Goal: Transaction & Acquisition: Purchase product/service

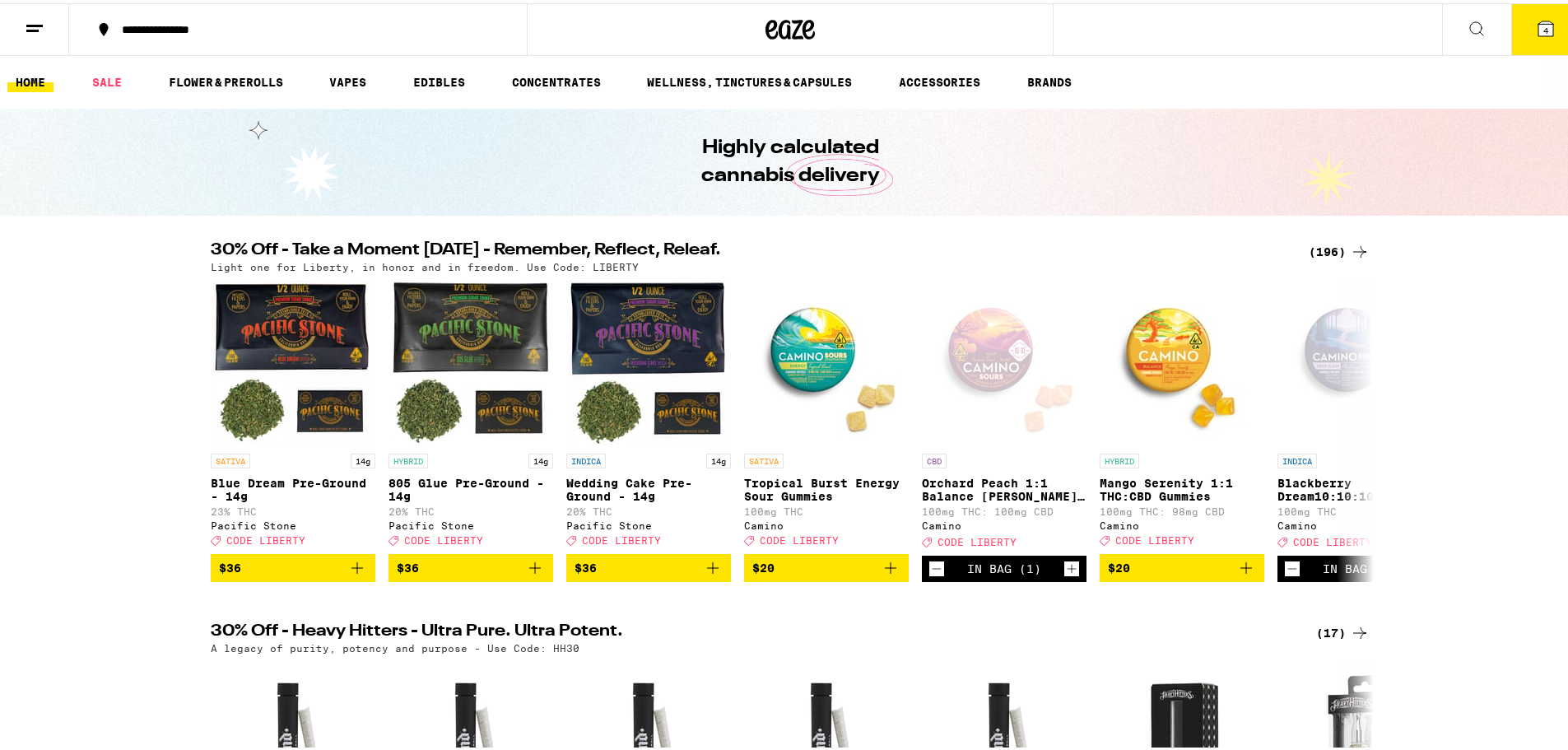
click at [1548, 24] on button "4" at bounding box center [1545, 26] width 69 height 51
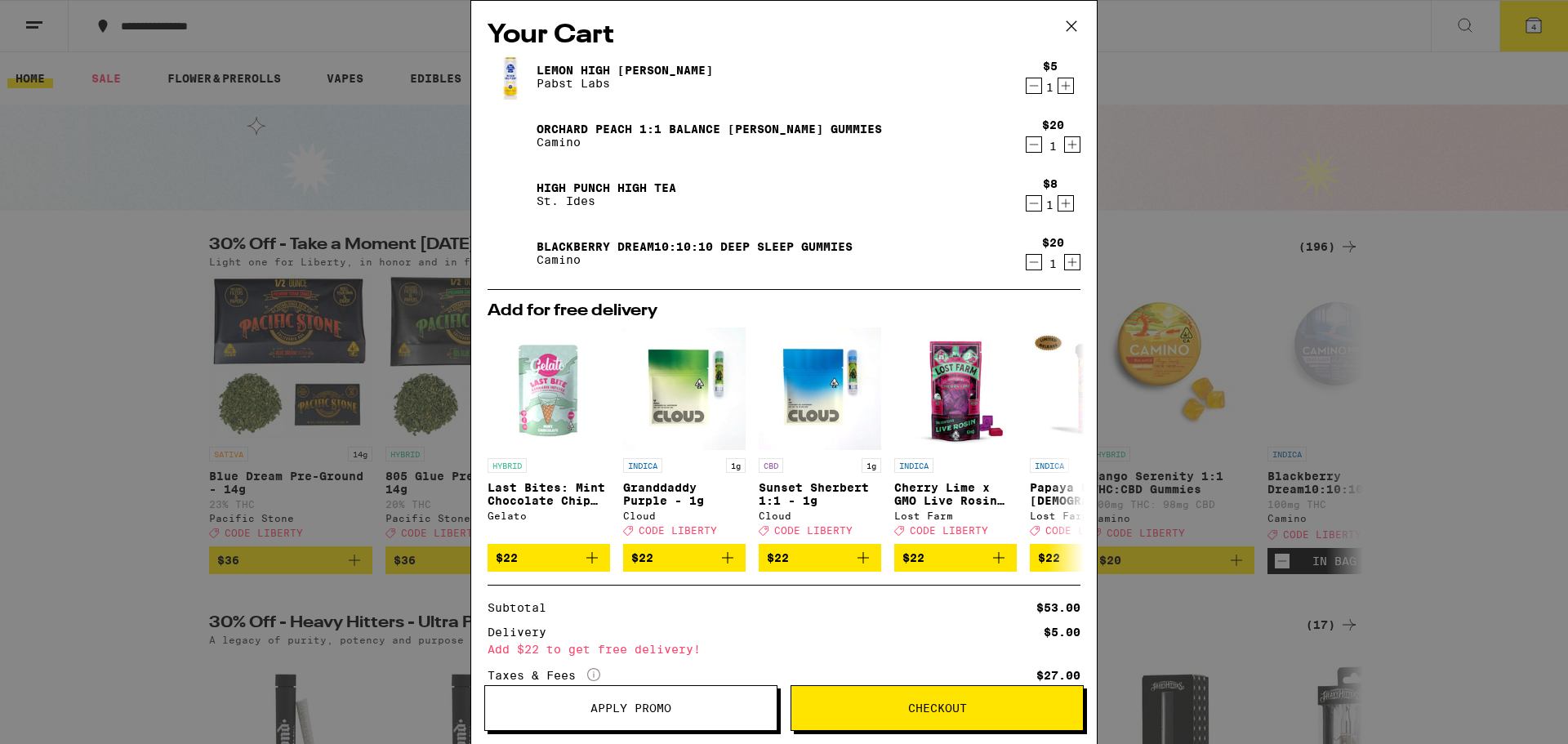
click at [823, 182] on div "High Punch High Tea St. Ides" at bounding box center [752, 194] width 530 height 46
click at [711, 706] on span "Apply Promo" at bounding box center [631, 708] width 292 height 11
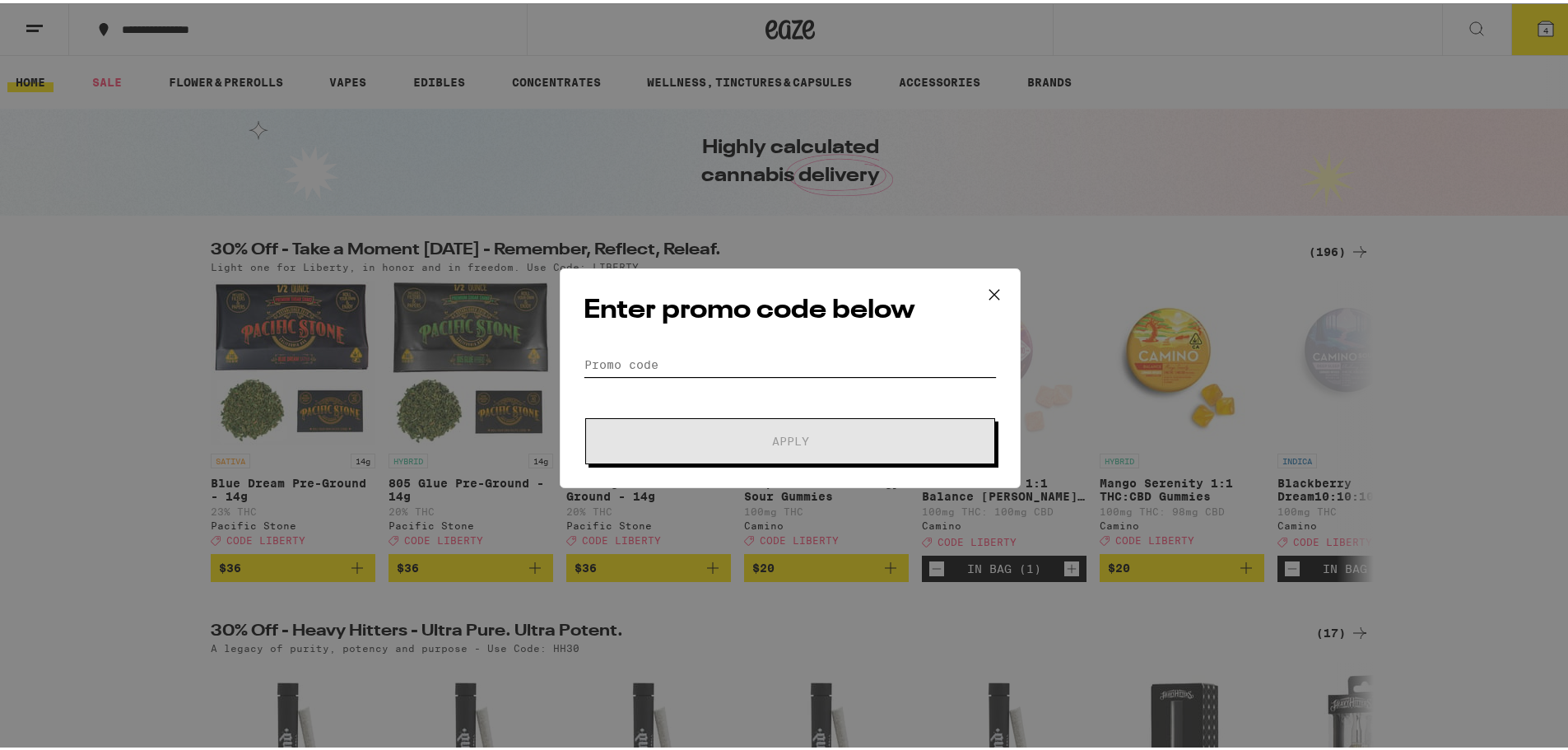
click at [705, 368] on input "Promo Code" at bounding box center [790, 361] width 413 height 25
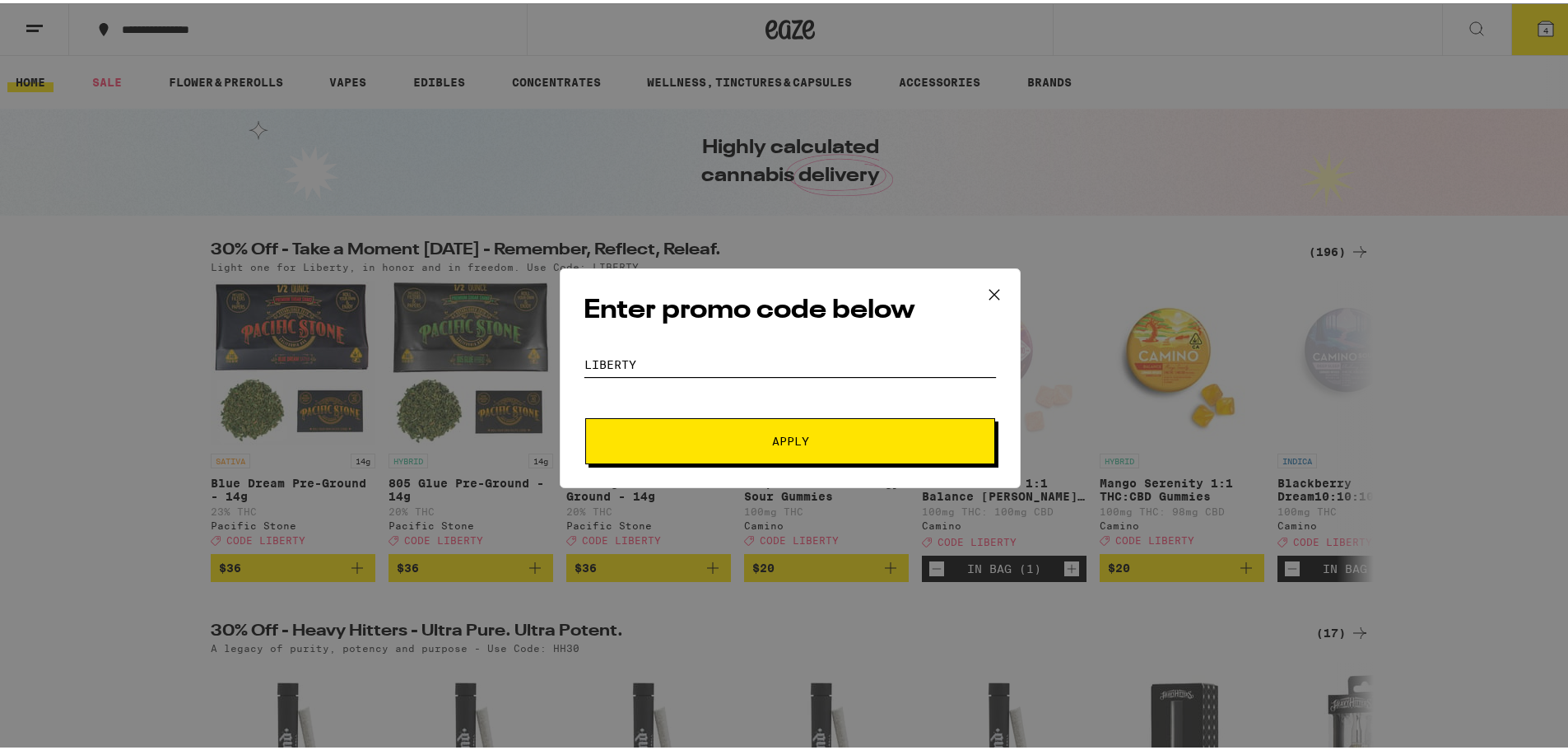
type input "LIBERTY"
click at [788, 430] on button "Apply" at bounding box center [790, 438] width 410 height 46
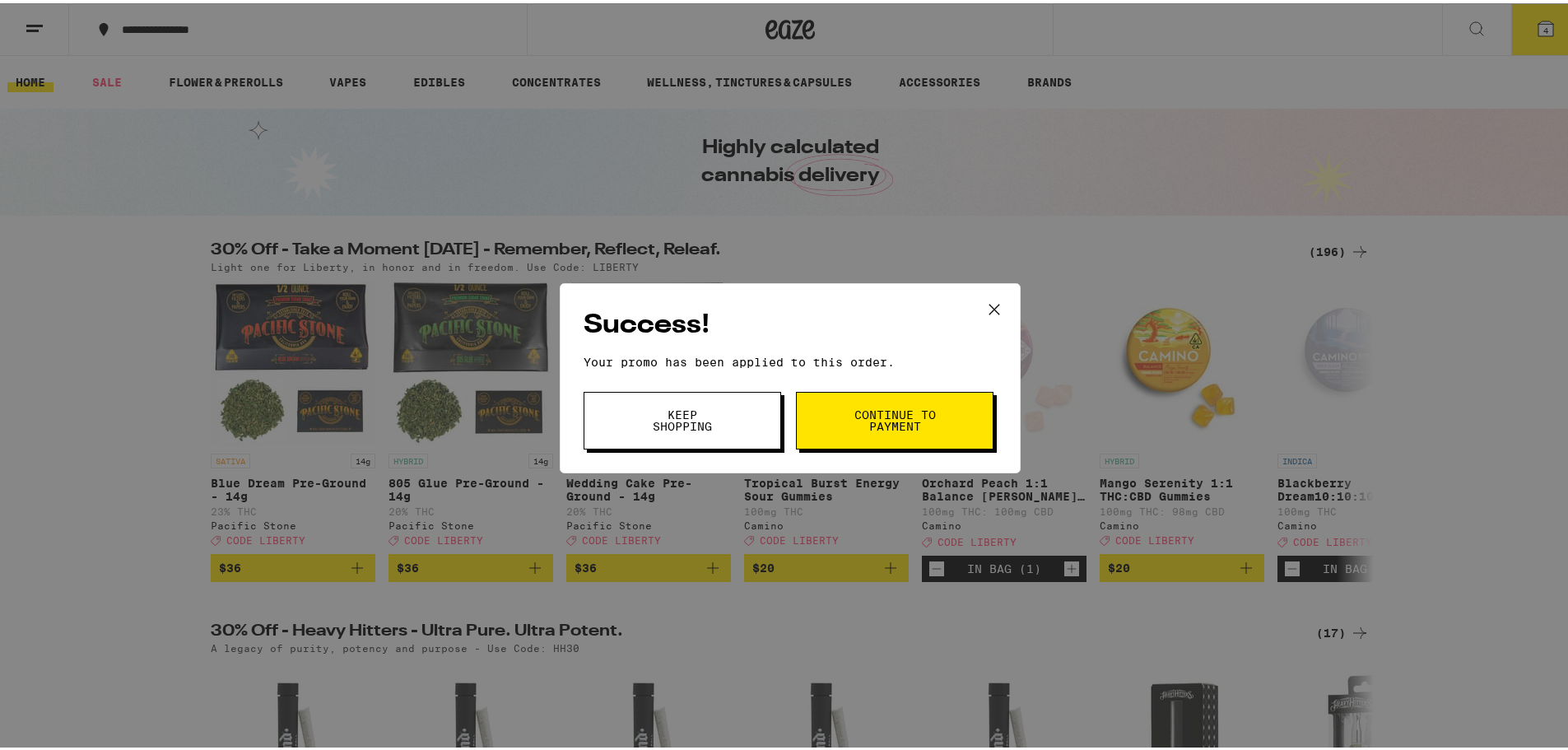
click at [869, 403] on button "Continue to payment" at bounding box center [894, 417] width 197 height 57
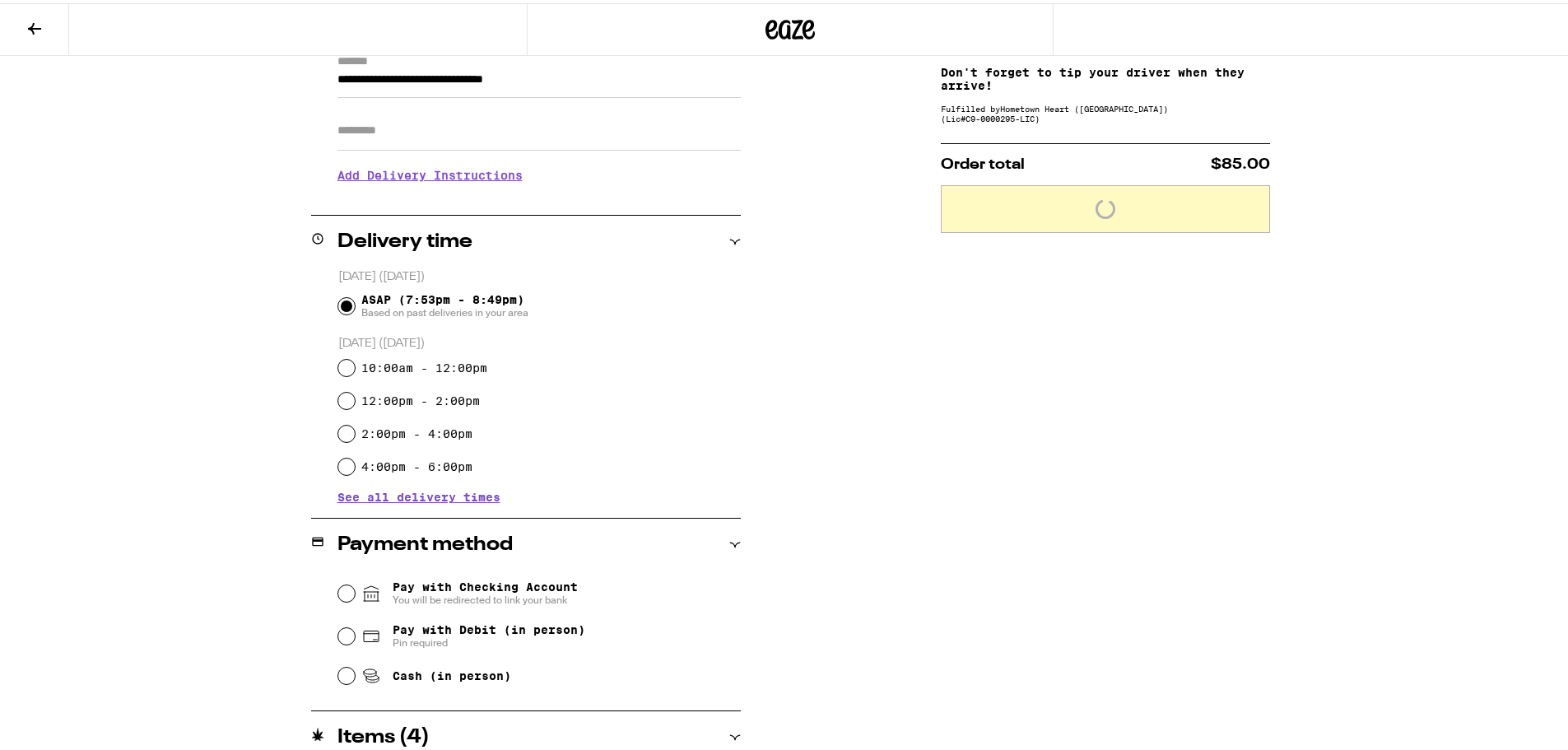
scroll to position [247, 0]
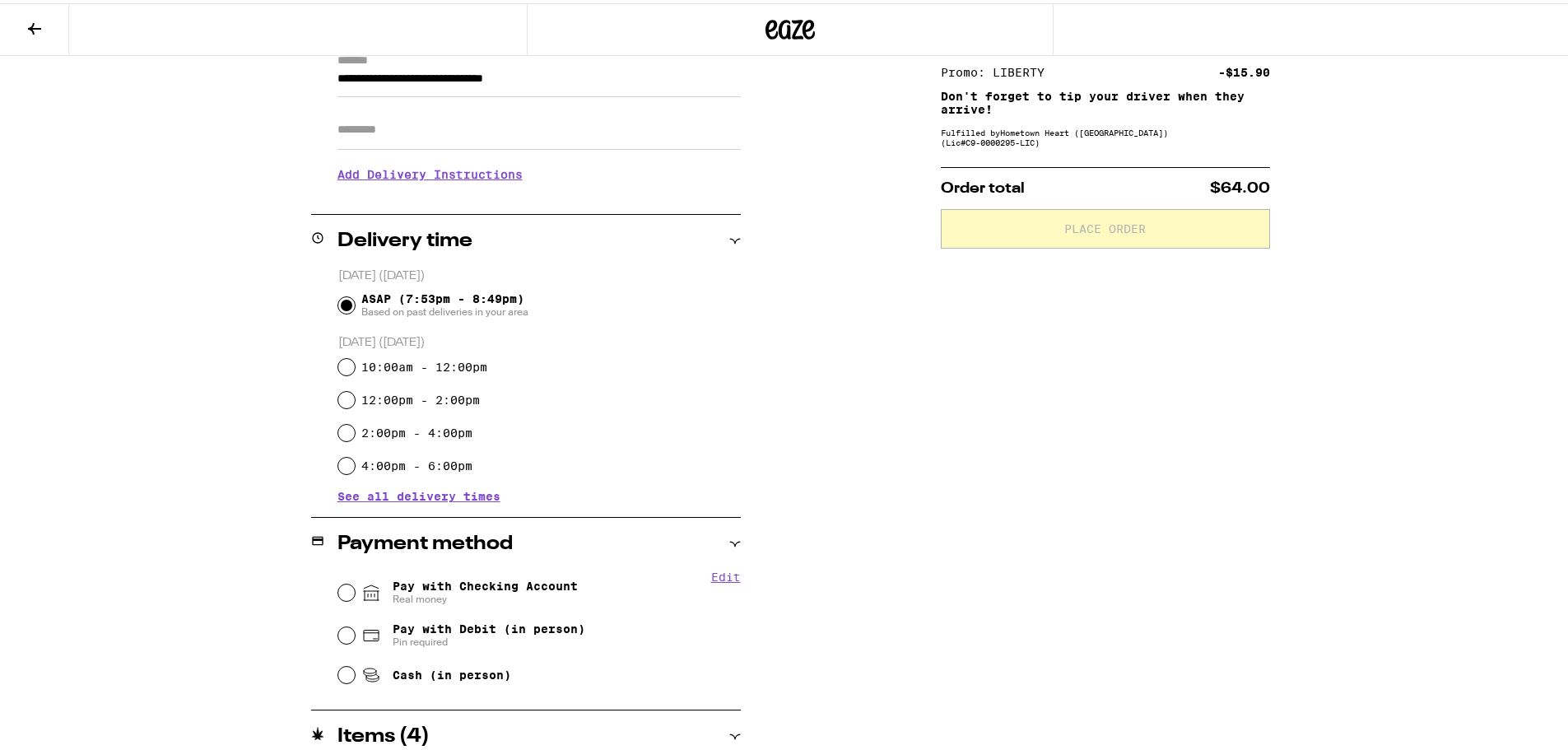
click at [450, 584] on span "Pay with Checking Account Real money" at bounding box center [485, 589] width 185 height 26
click at [354, 584] on input "Pay with Checking Account Real money" at bounding box center [346, 589] width 16 height 16
radio input "true"
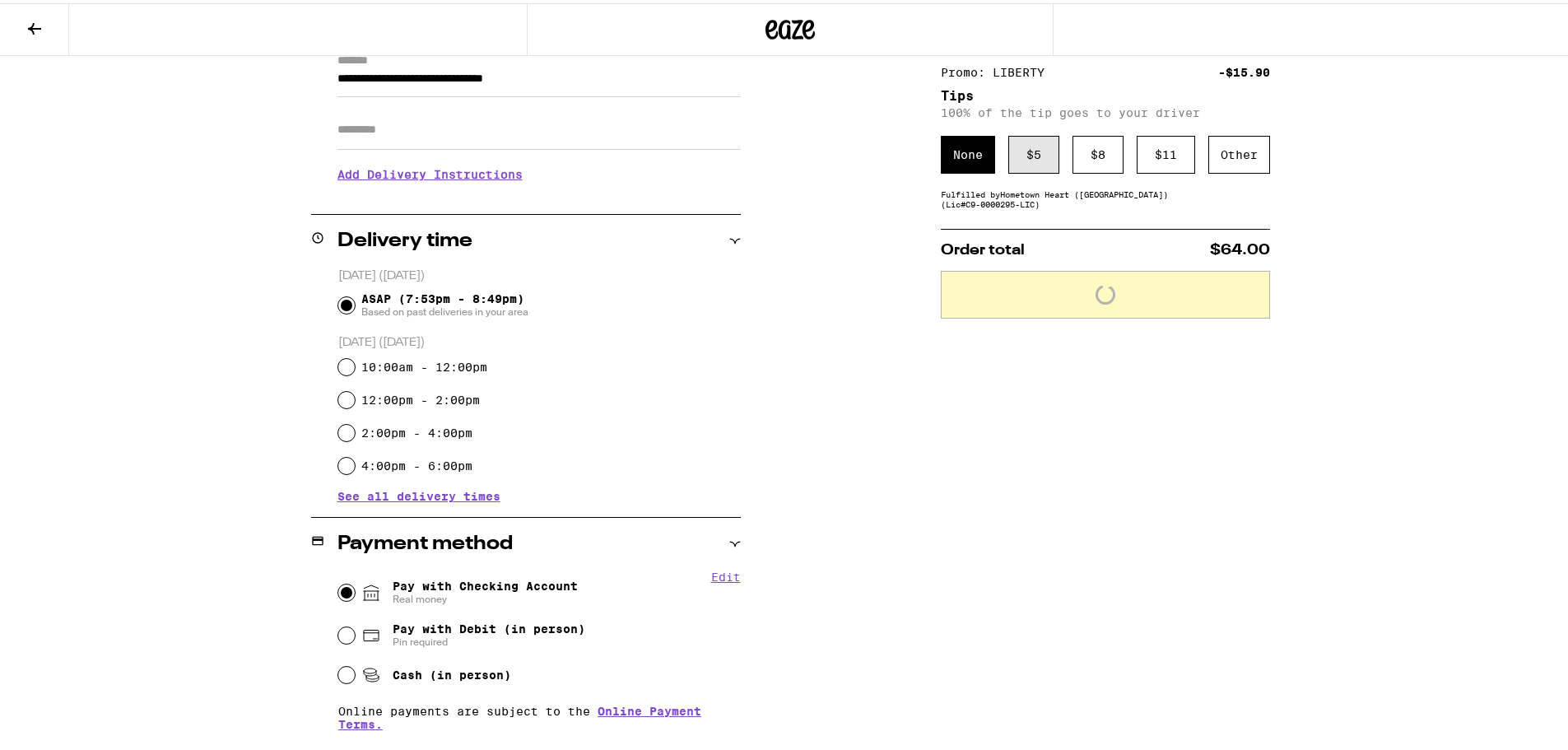
click at [1024, 156] on div "$ 5" at bounding box center [1033, 151] width 51 height 38
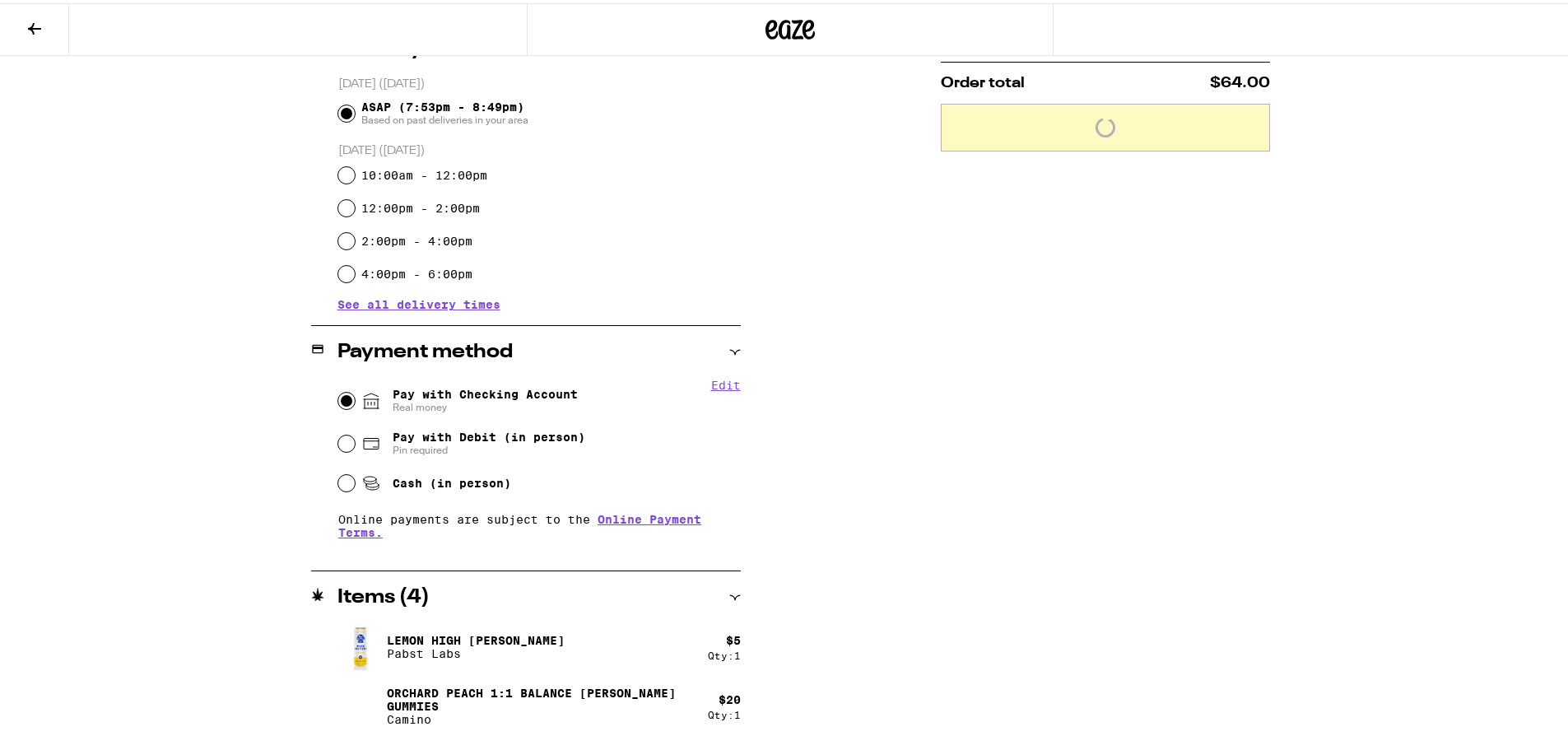
scroll to position [54, 0]
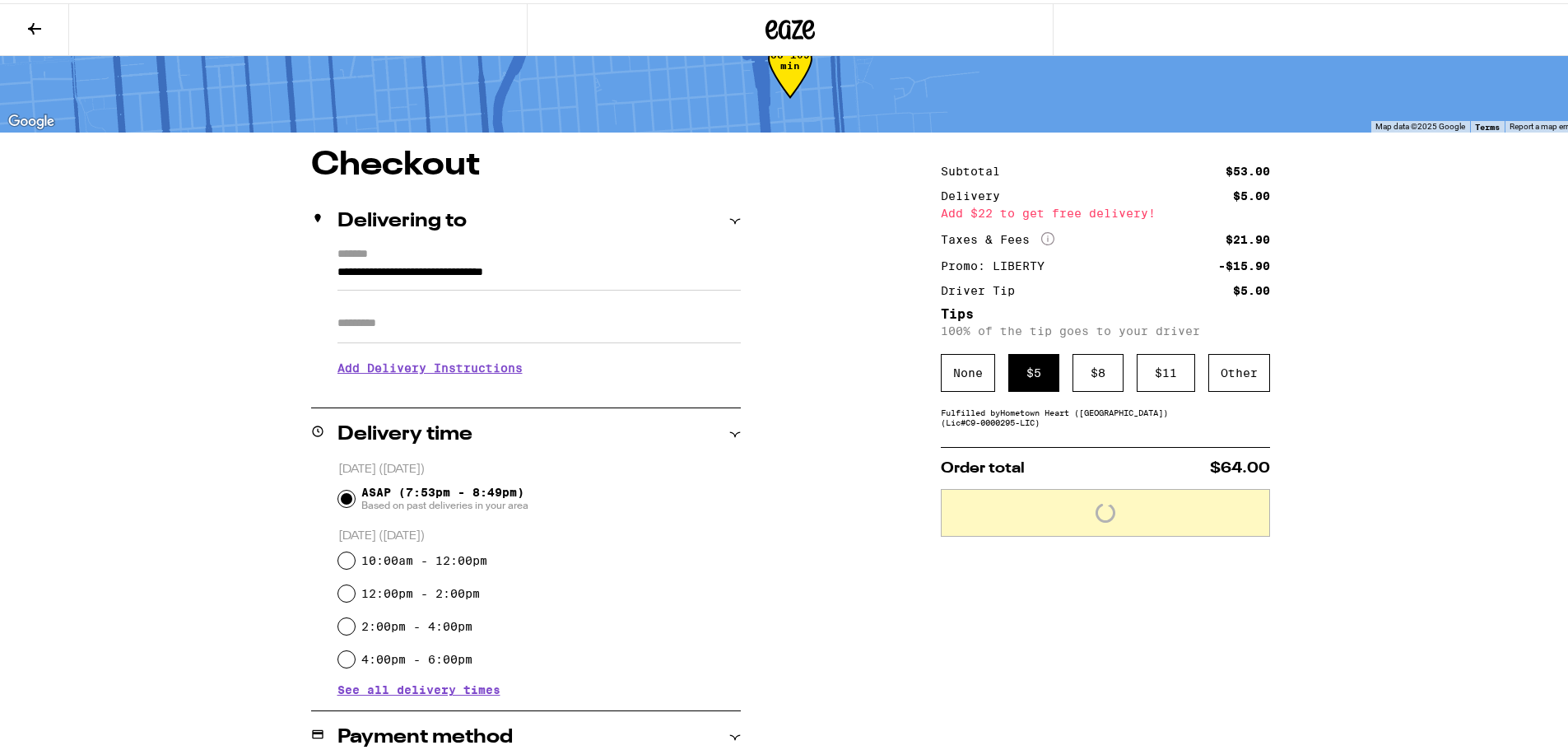
click at [453, 360] on h3 "Add Delivery Instructions" at bounding box center [539, 365] width 403 height 38
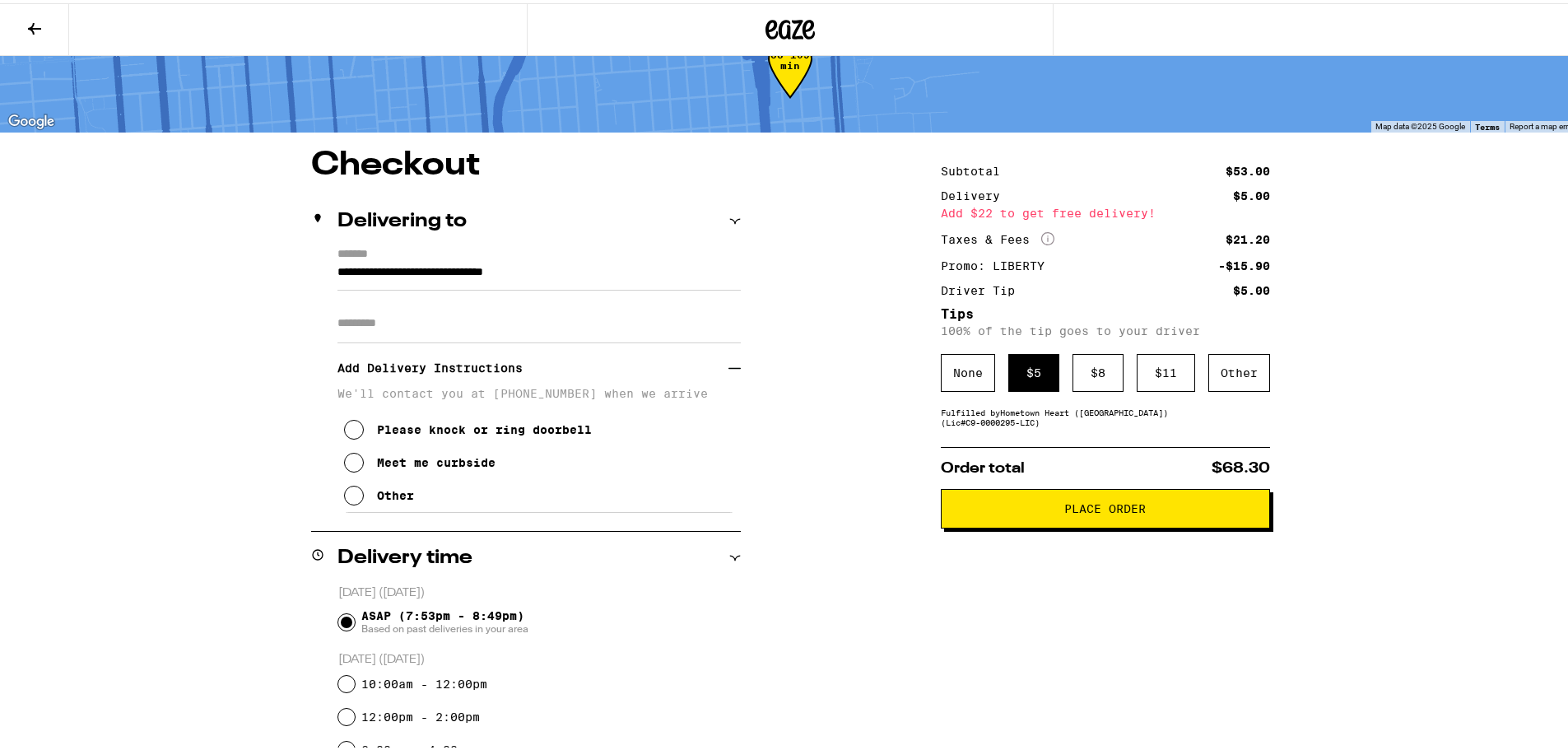
click at [422, 466] on div "Meet me curbside" at bounding box center [436, 459] width 119 height 13
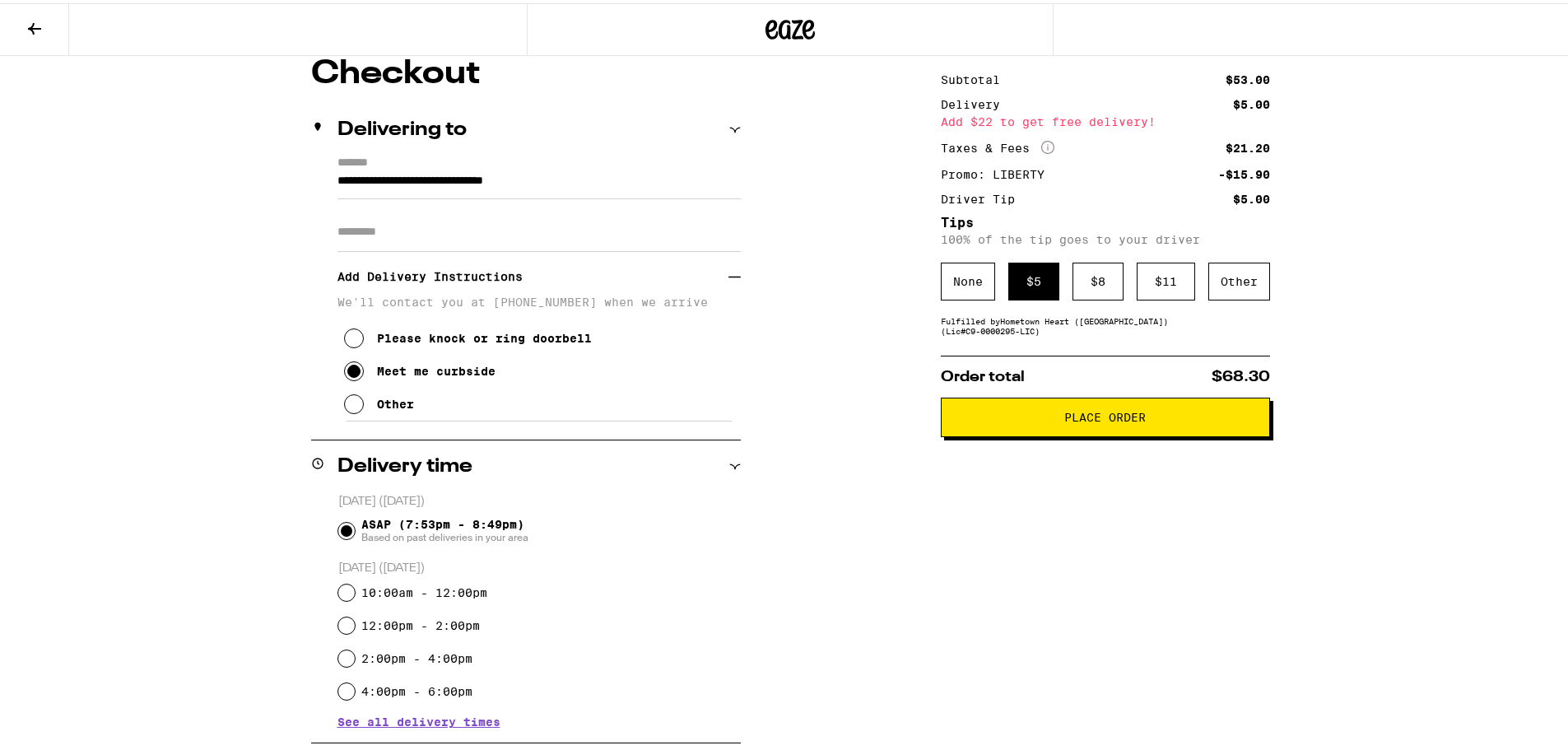
scroll to position [12, 0]
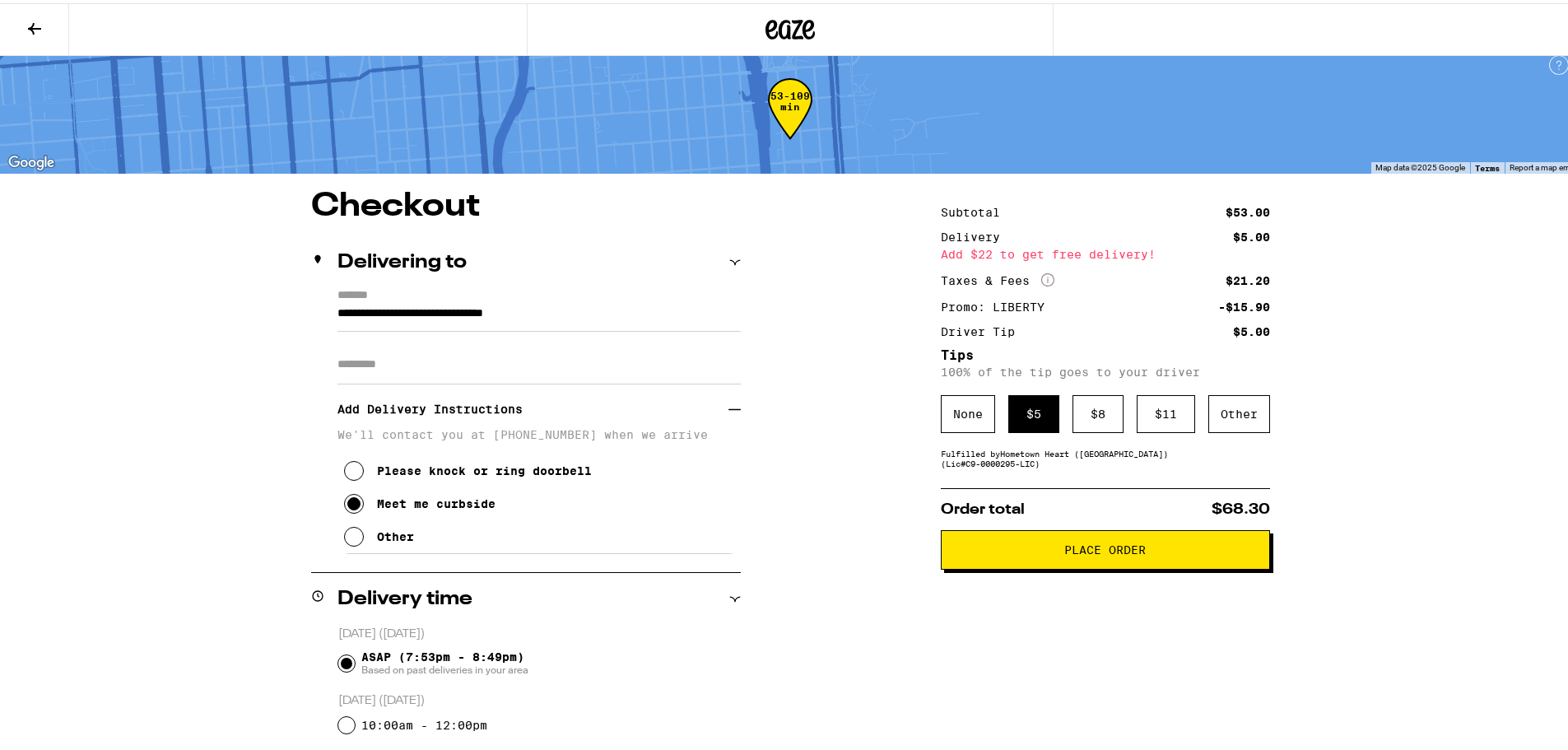
click at [1150, 548] on span "Place Order" at bounding box center [1105, 546] width 301 height 11
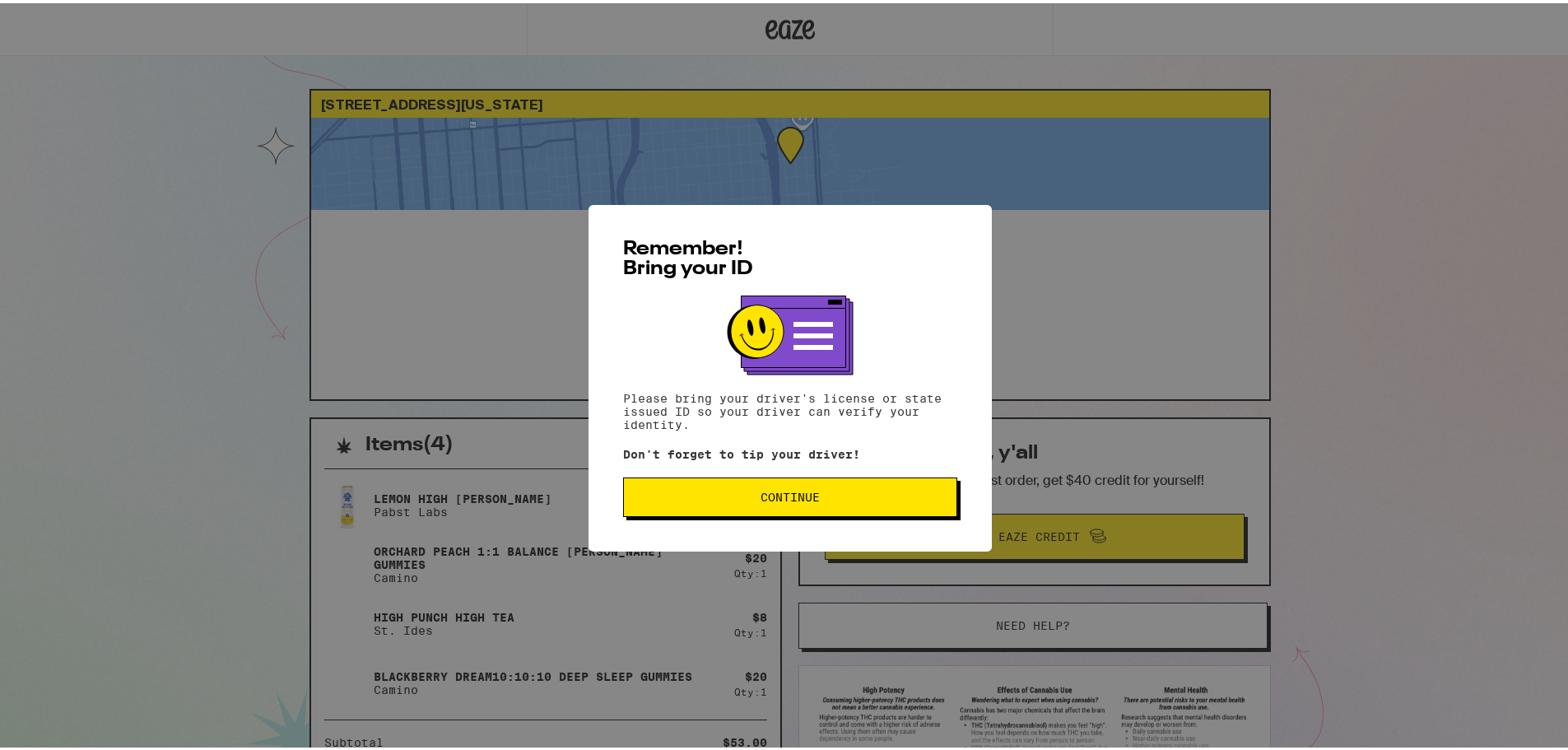
click at [714, 504] on button "Continue" at bounding box center [789, 494] width 334 height 39
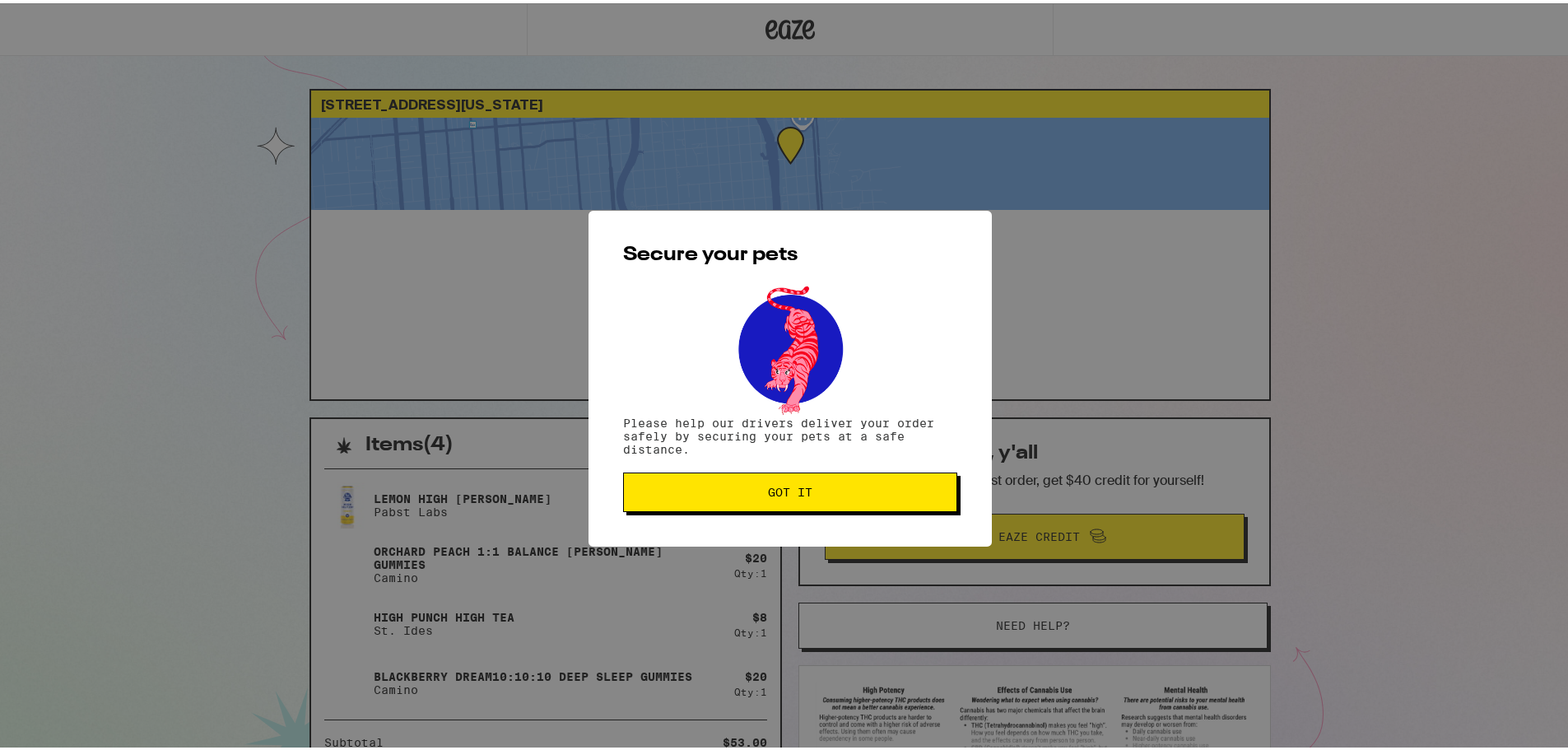
click at [735, 486] on span "Got it" at bounding box center [790, 489] width 306 height 11
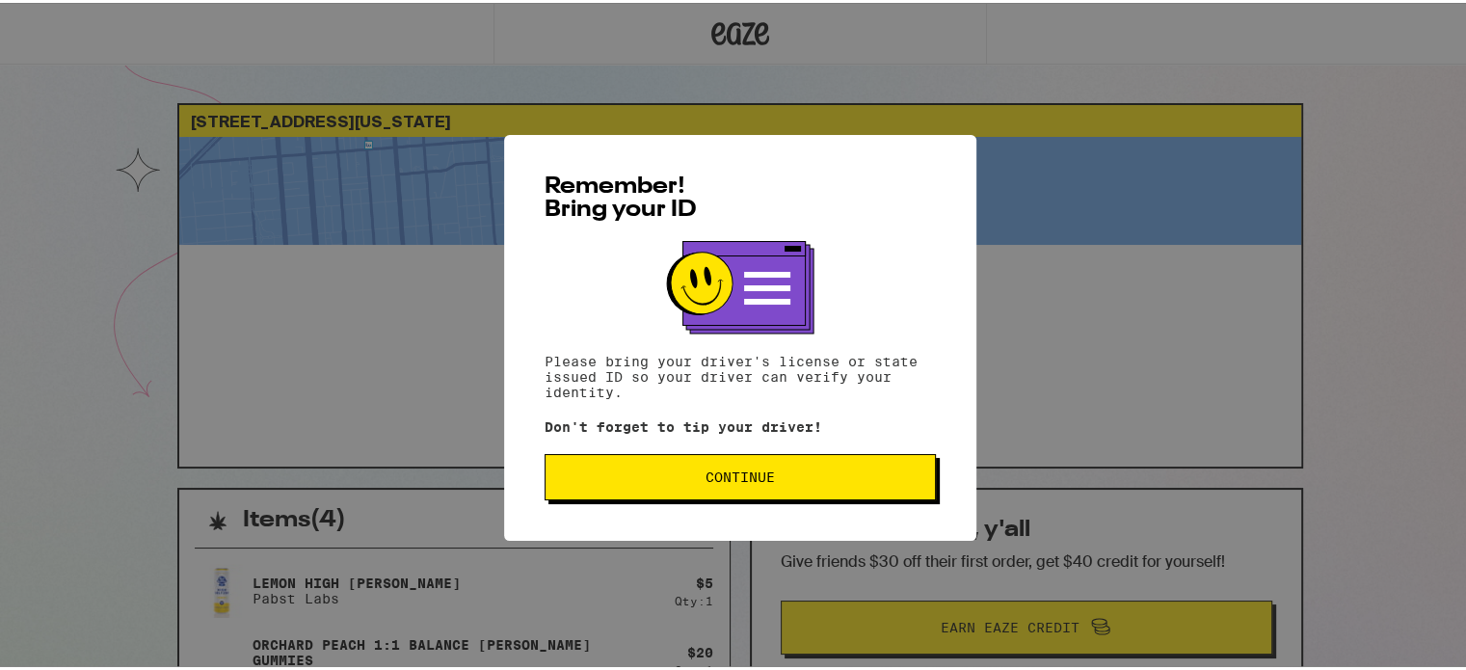
click at [764, 477] on span "Continue" at bounding box center [739, 473] width 69 height 13
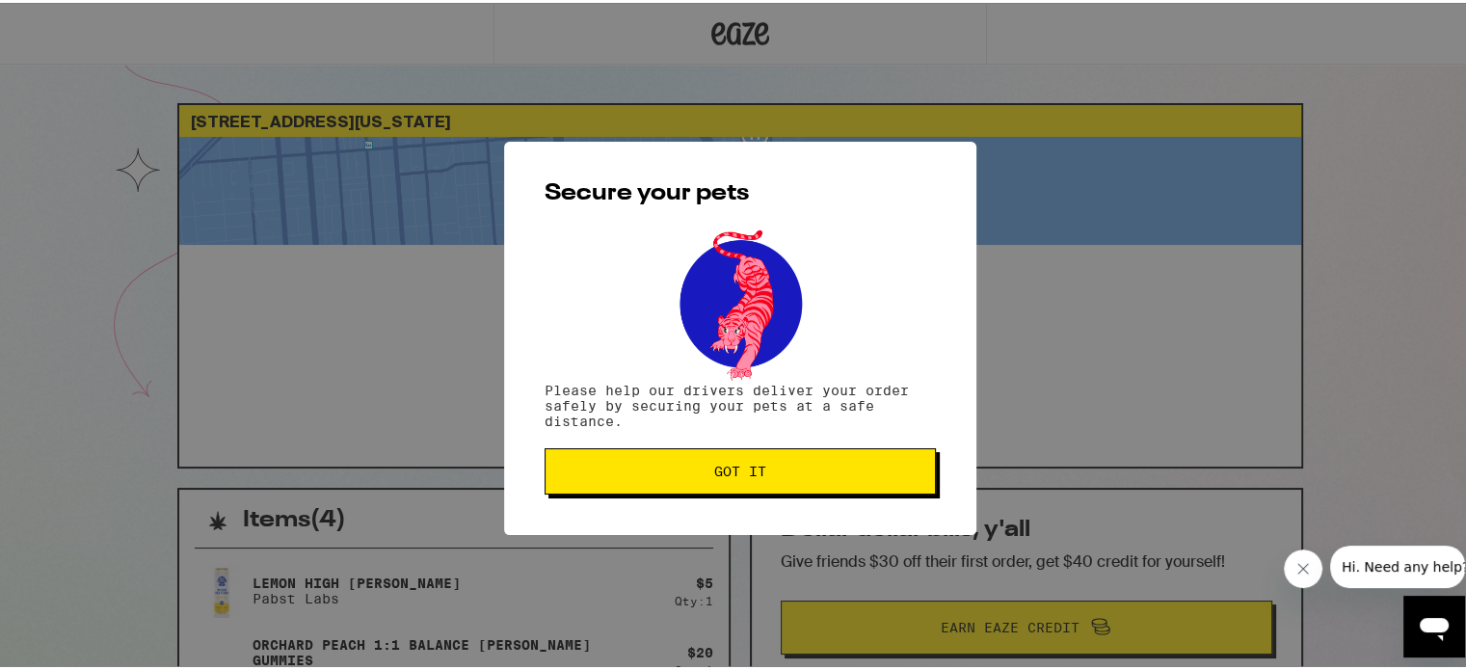
click at [743, 458] on button "Got it" at bounding box center [739, 468] width 391 height 46
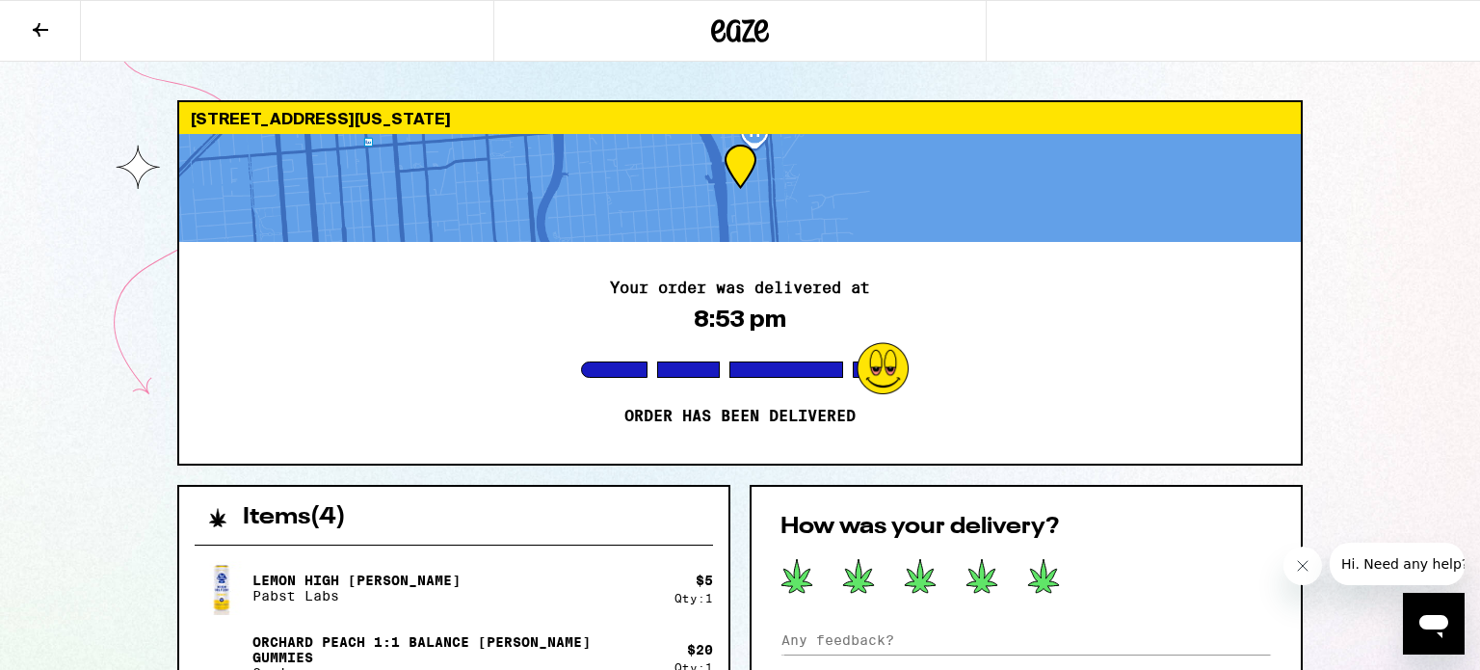
click at [1040, 562] on icon at bounding box center [1043, 576] width 33 height 36
click at [1402, 305] on div "[STREET_ADDRESS][US_STATE] Your order was delivered at 8:53 pm Order has been d…" at bounding box center [740, 632] width 1480 height 1264
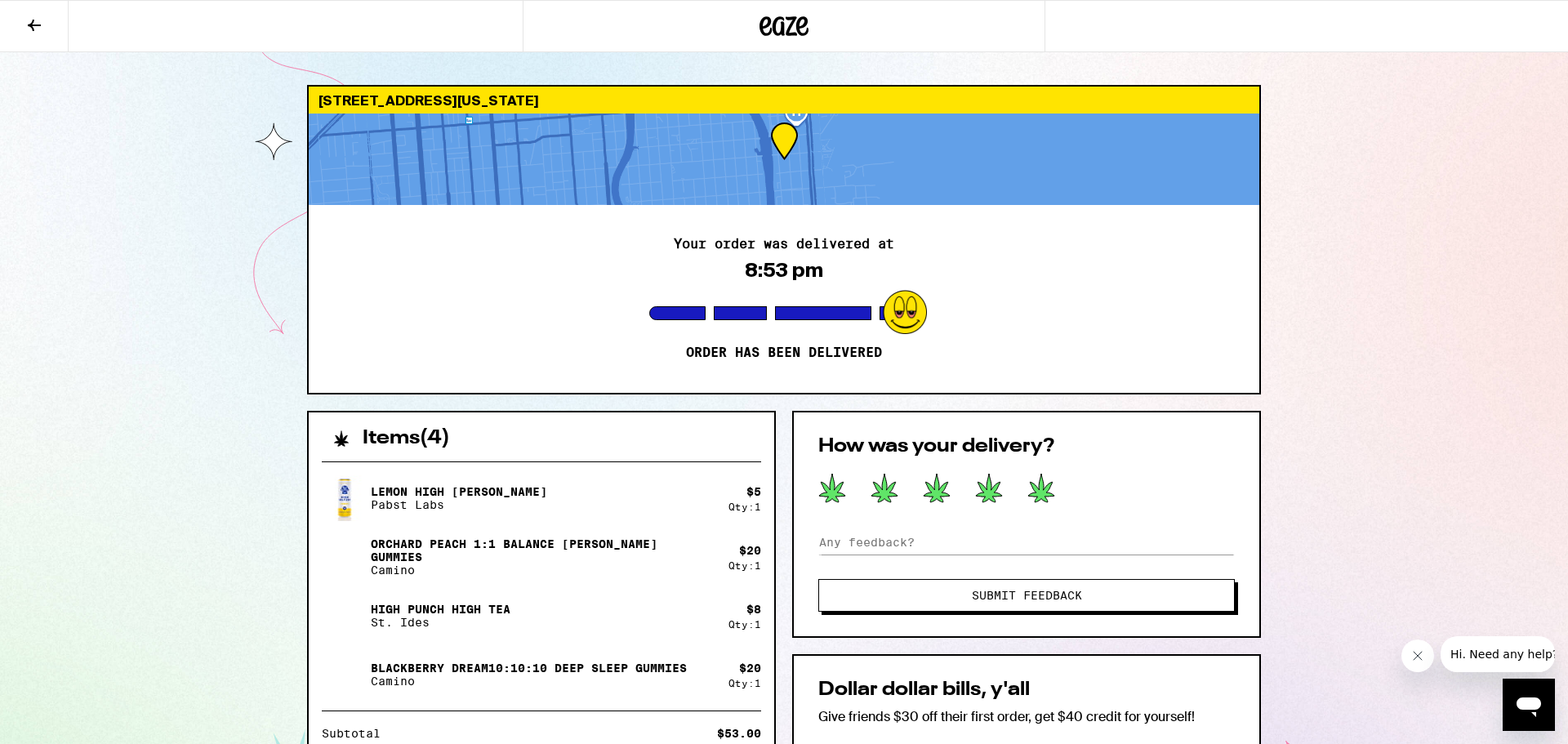
click at [1078, 567] on button "Submit Feedback" at bounding box center [1026, 595] width 416 height 33
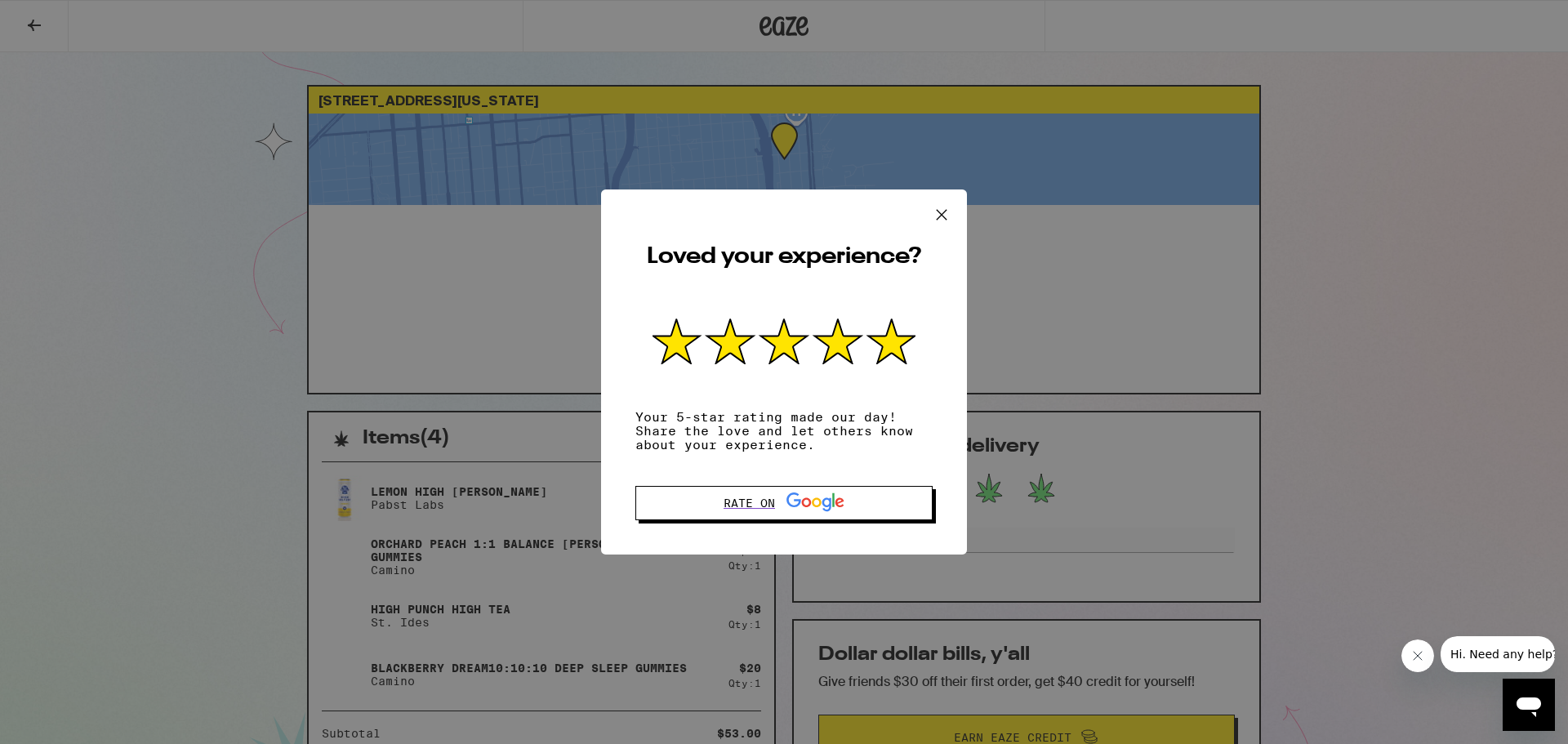
click at [939, 210] on icon at bounding box center [942, 215] width 10 height 10
